Goal: Task Accomplishment & Management: Manage account settings

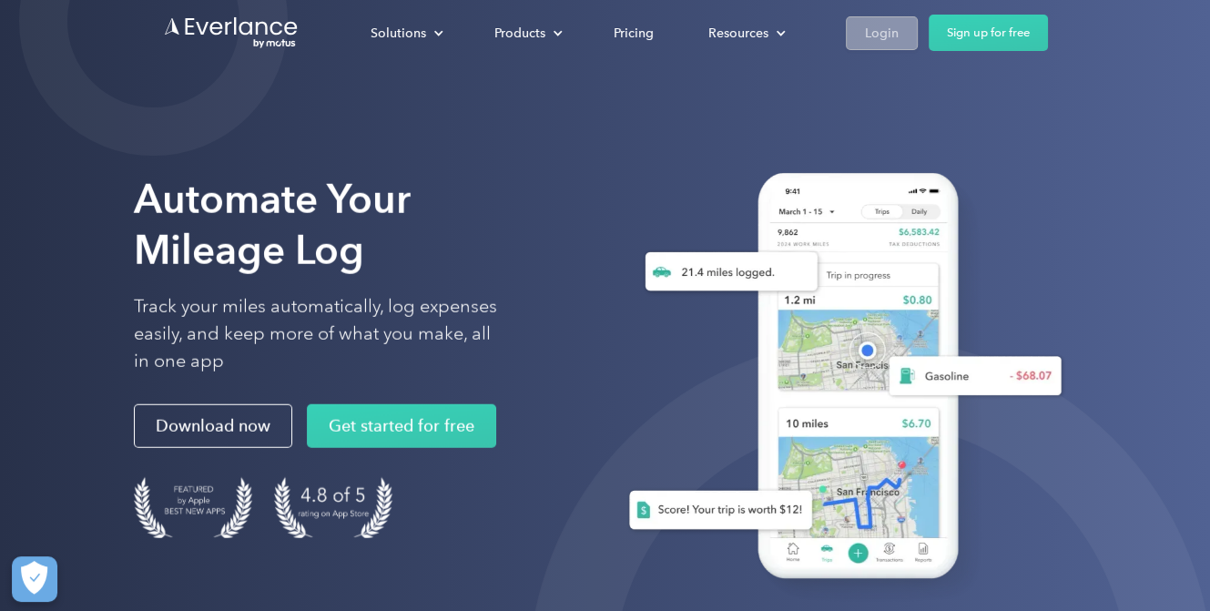
click at [876, 36] on div "Login" at bounding box center [882, 33] width 34 height 23
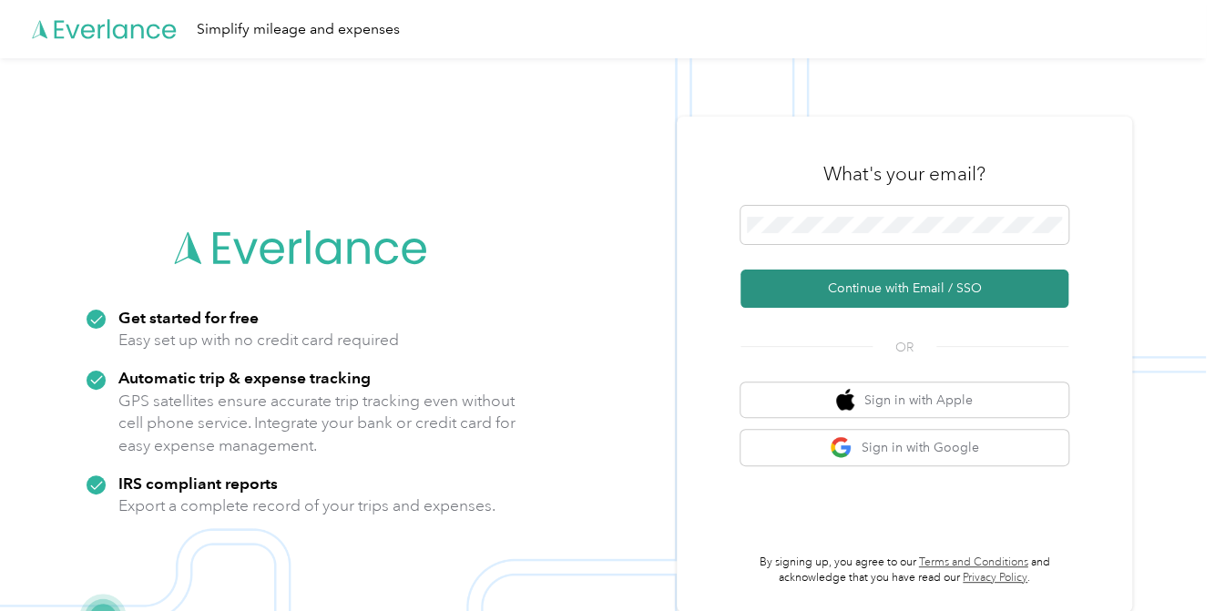
click at [874, 279] on button "Continue with Email / SSO" at bounding box center [904, 289] width 328 height 38
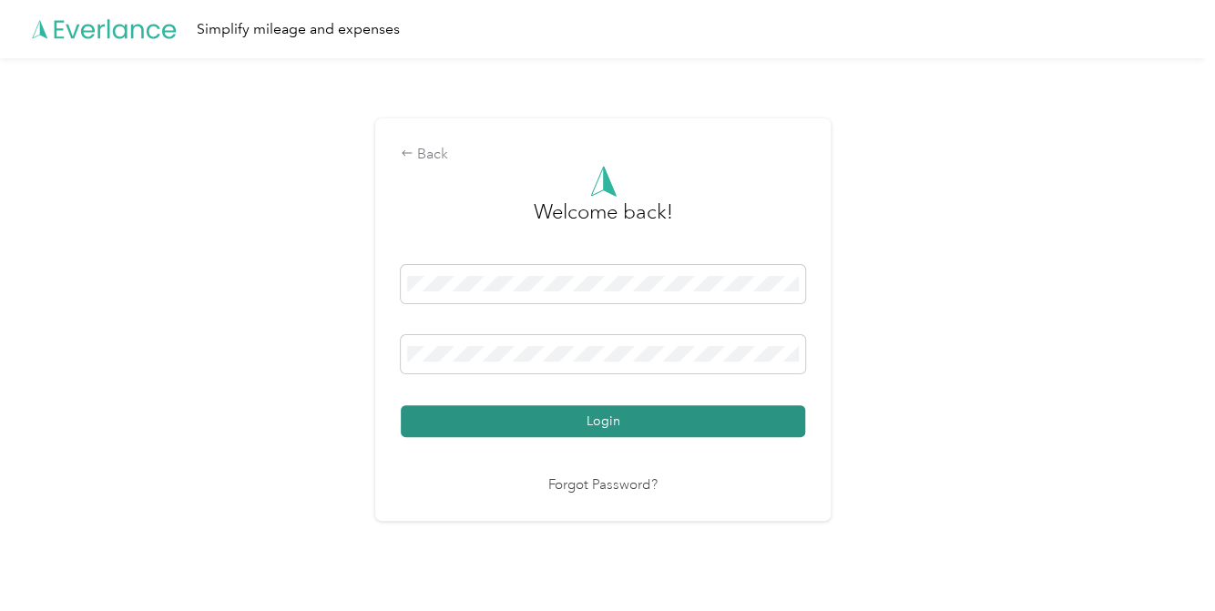
click at [605, 418] on button "Login" at bounding box center [603, 421] width 404 height 32
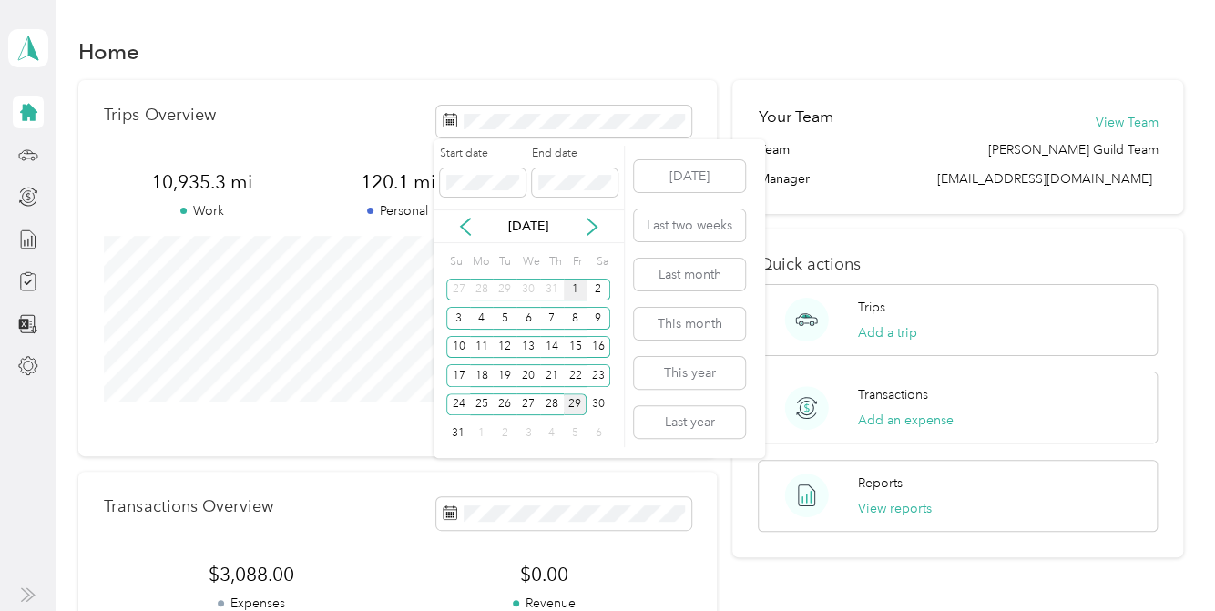
click at [571, 282] on div "1" at bounding box center [576, 290] width 24 height 23
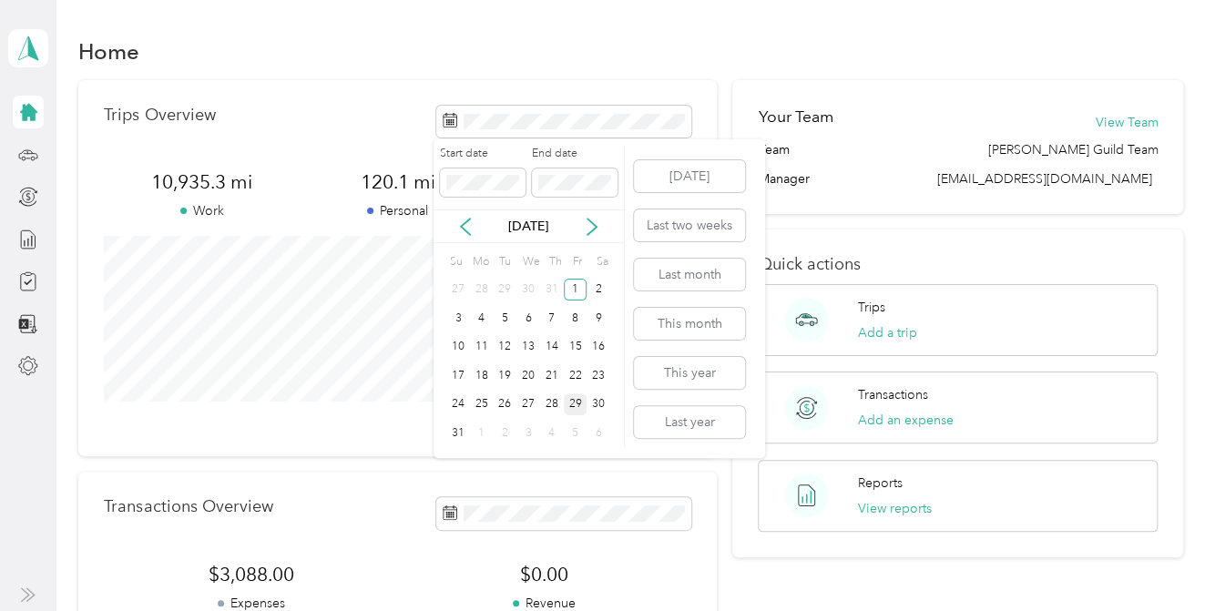
click at [576, 399] on div "29" at bounding box center [576, 404] width 24 height 23
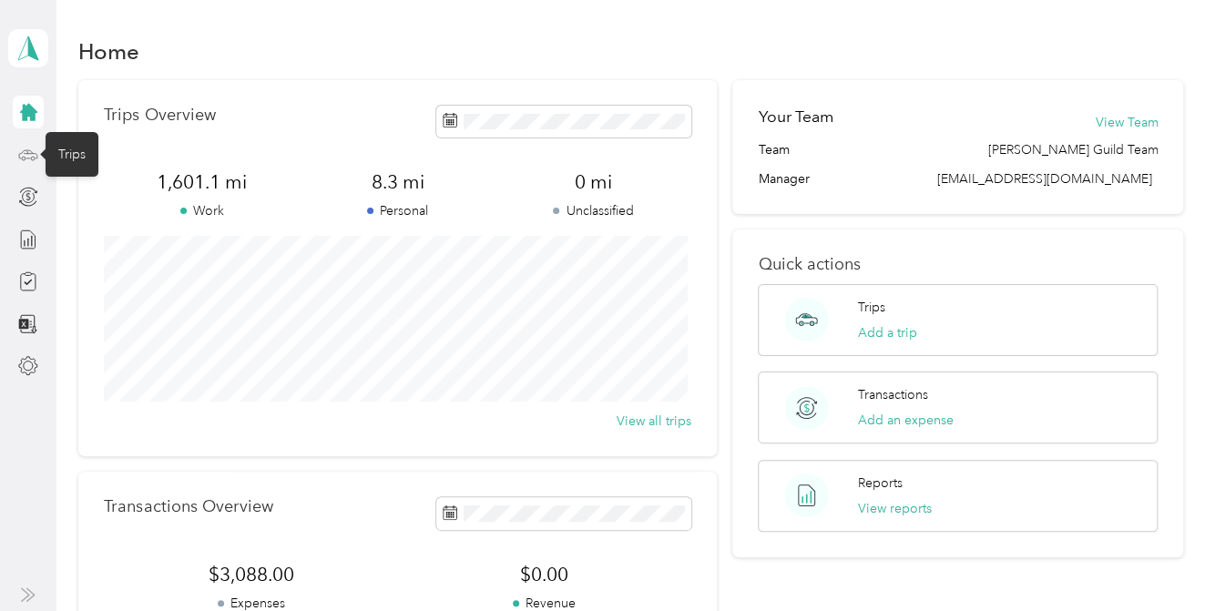
click at [29, 152] on icon at bounding box center [28, 155] width 20 height 20
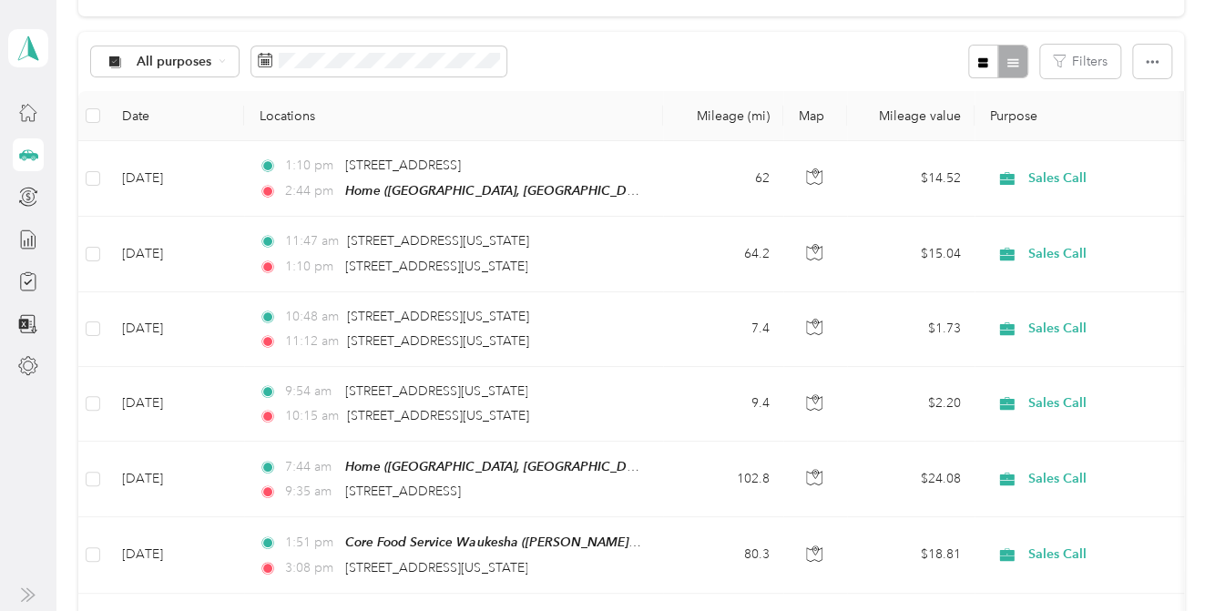
scroll to position [159, 0]
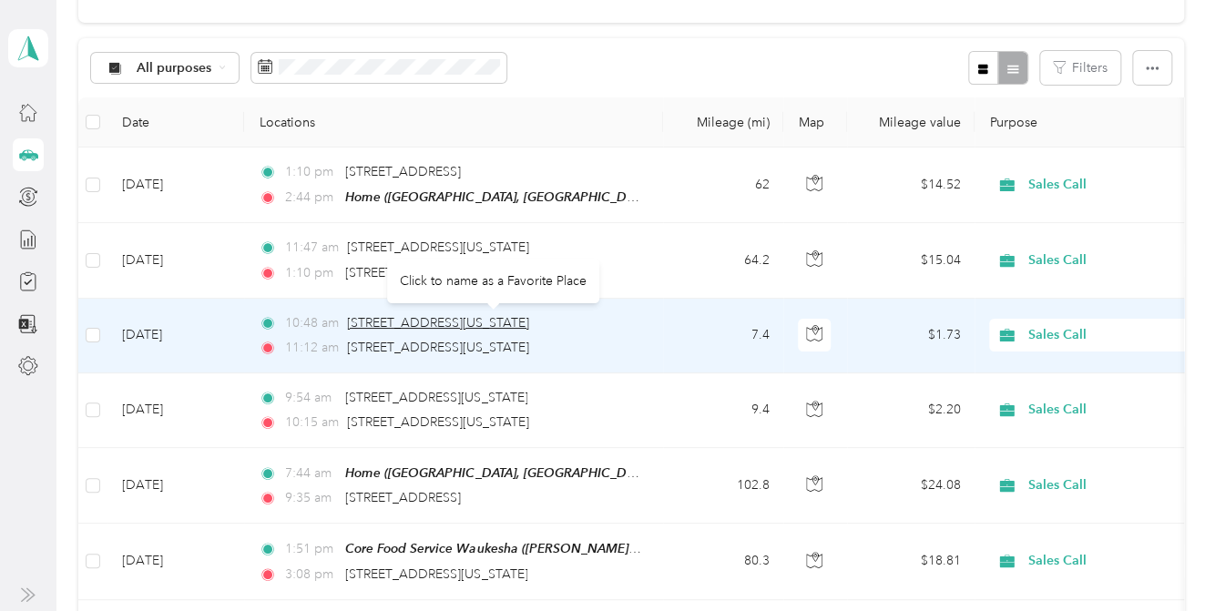
click at [497, 325] on span "186, Main Street, Menasha, Winnebago County, Wisconsin, 54952, USA" at bounding box center [438, 322] width 182 height 15
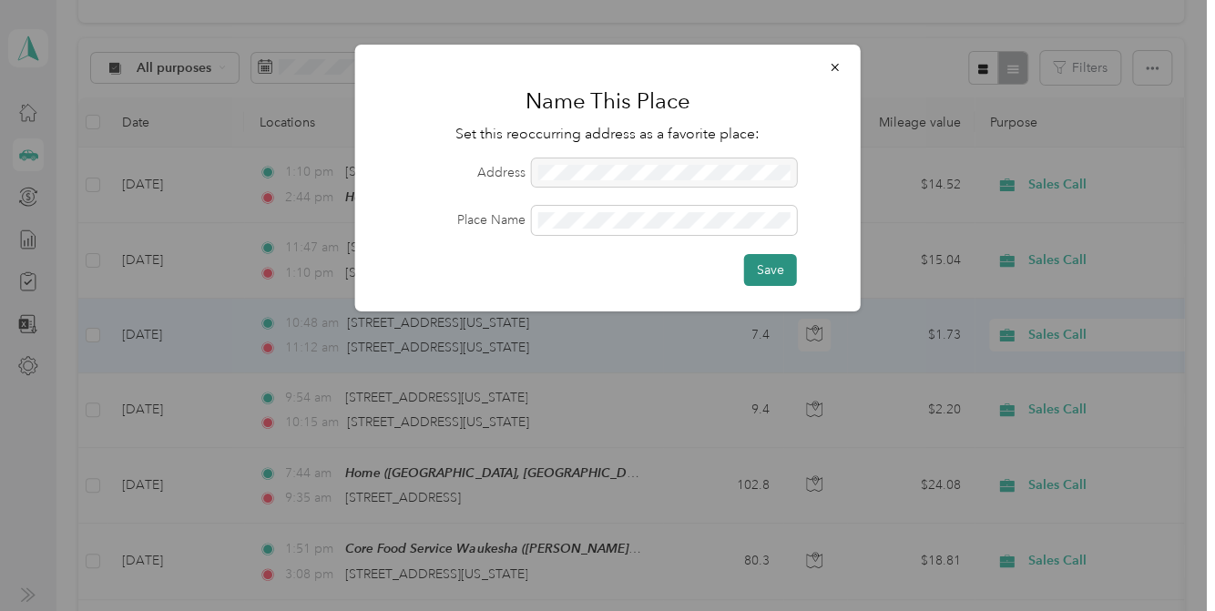
click at [771, 265] on button "Save" at bounding box center [770, 270] width 53 height 32
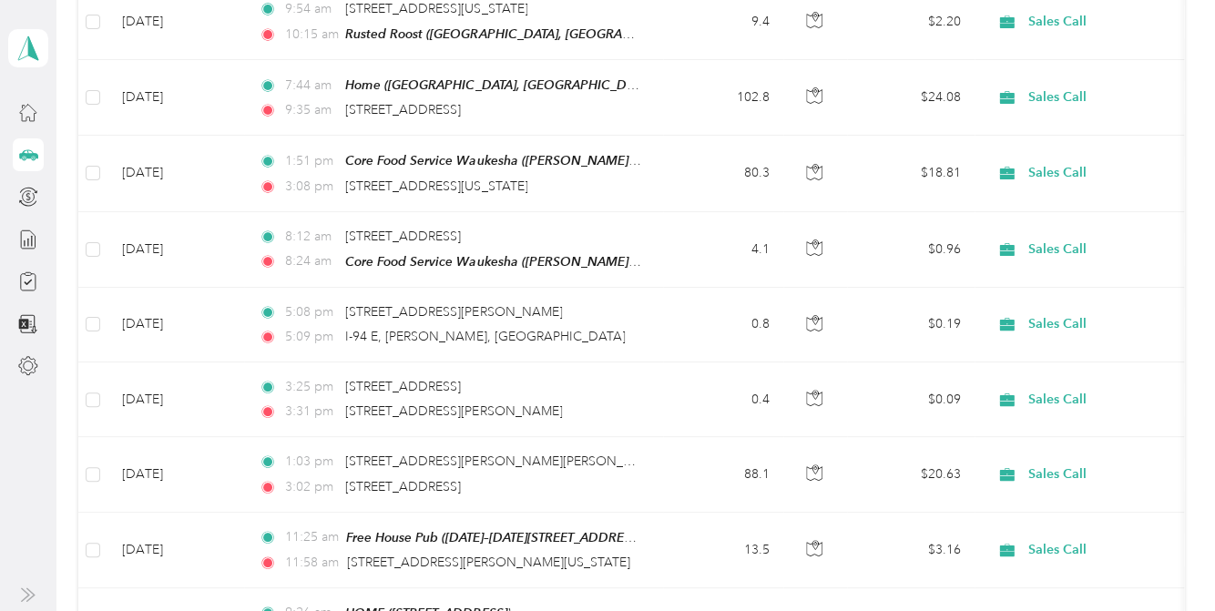
scroll to position [0, 0]
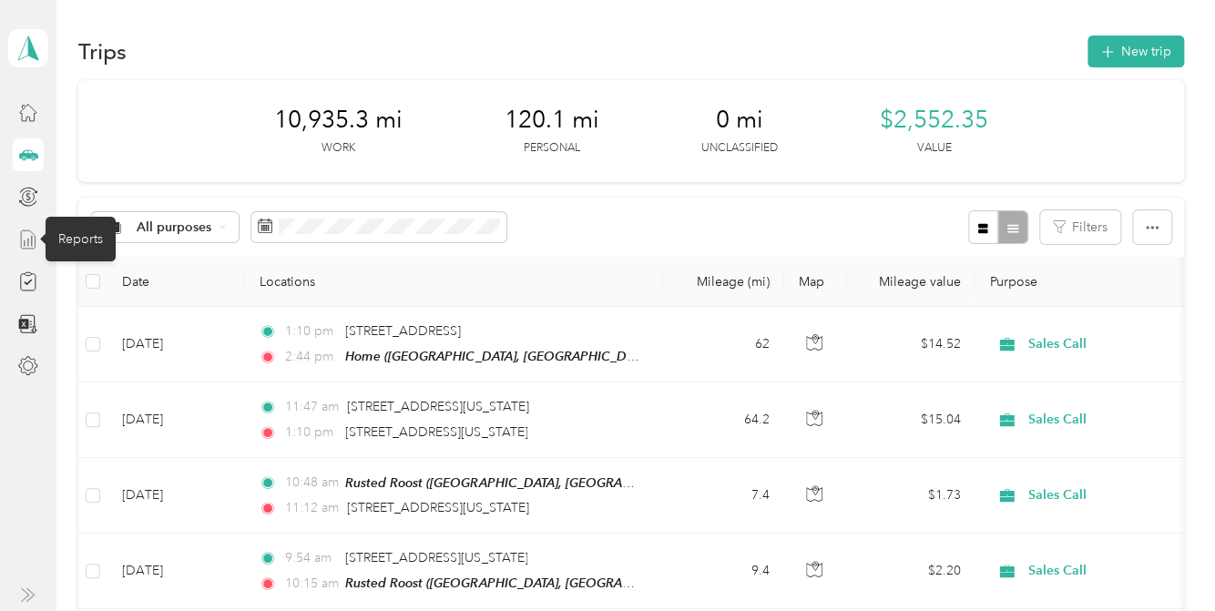
click at [24, 236] on icon at bounding box center [28, 240] width 20 height 20
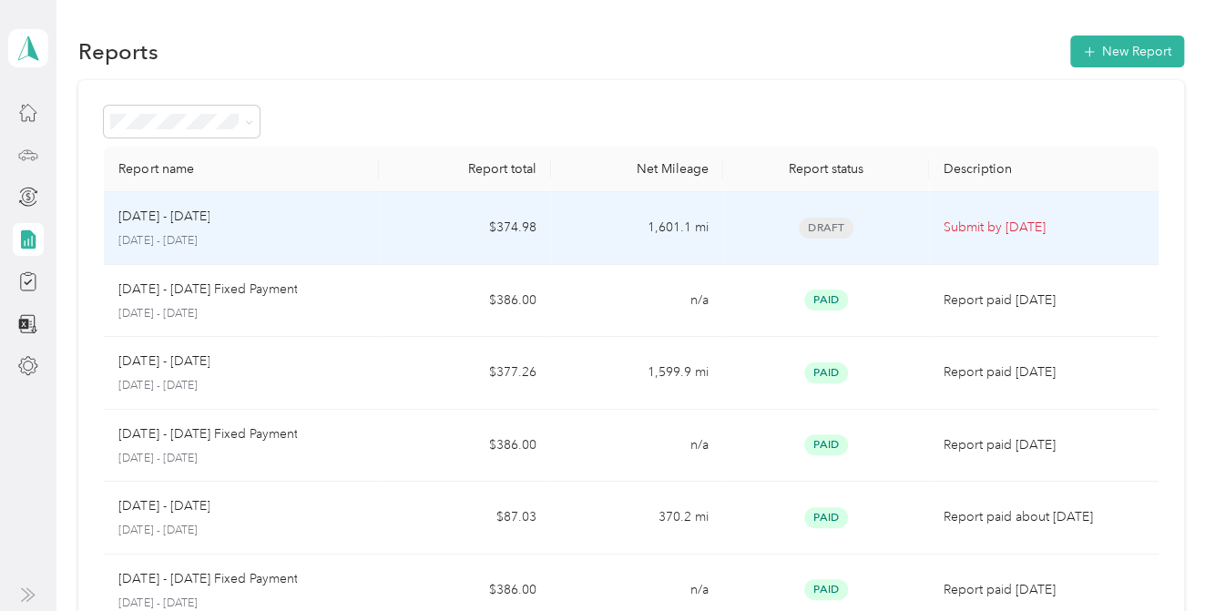
click at [551, 223] on td "1,601.1 mi" at bounding box center [637, 228] width 172 height 73
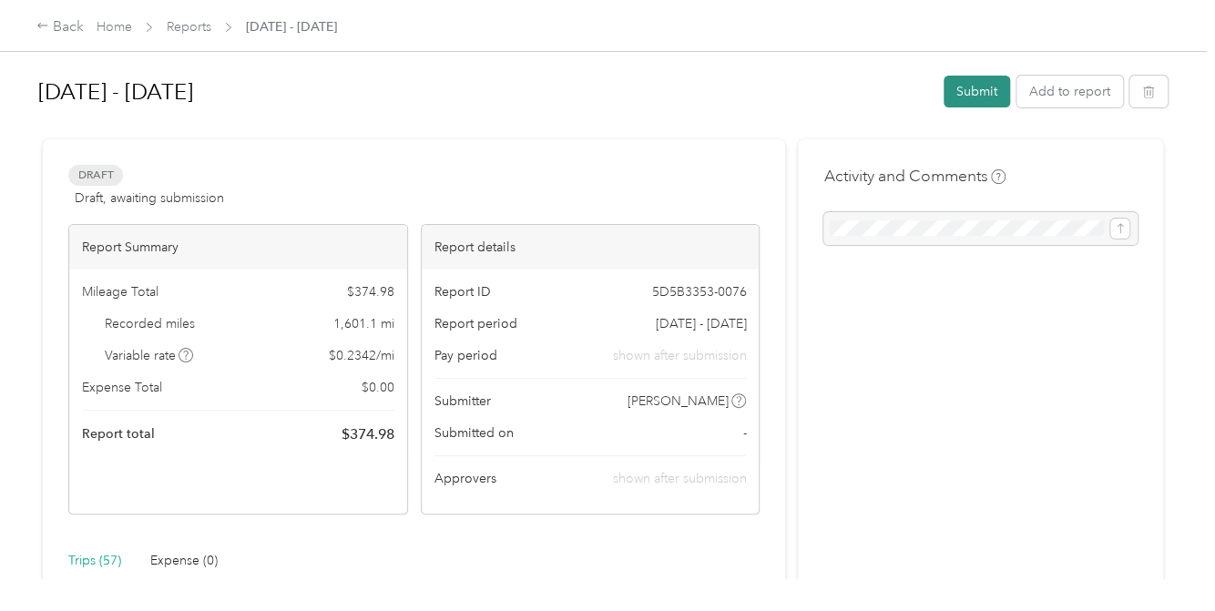
click at [984, 84] on button "Submit" at bounding box center [977, 92] width 66 height 32
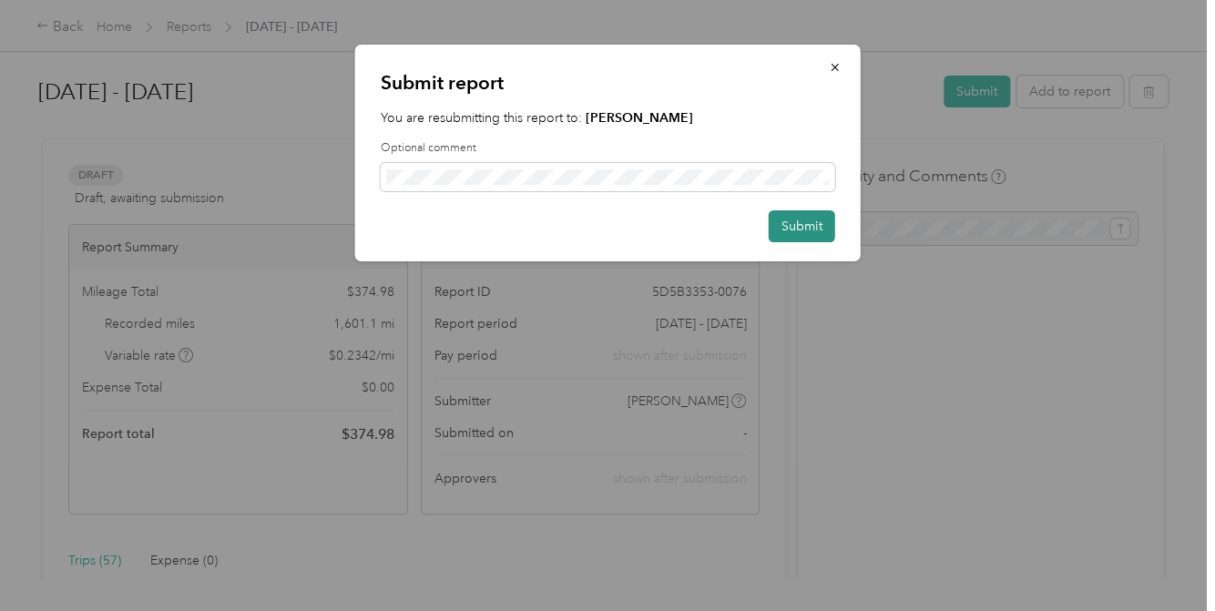
click at [809, 220] on button "Submit" at bounding box center [802, 226] width 66 height 32
